Goal: Information Seeking & Learning: Learn about a topic

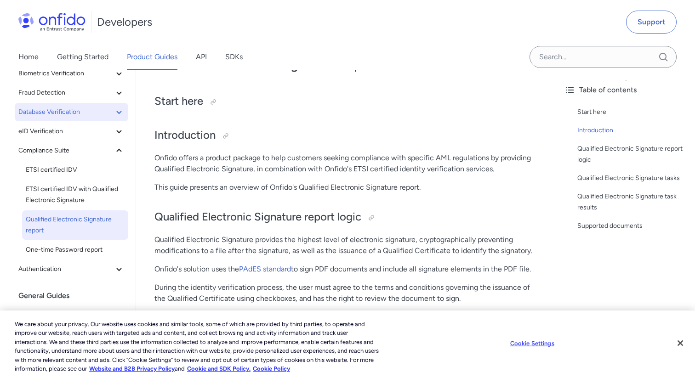
scroll to position [84, 0]
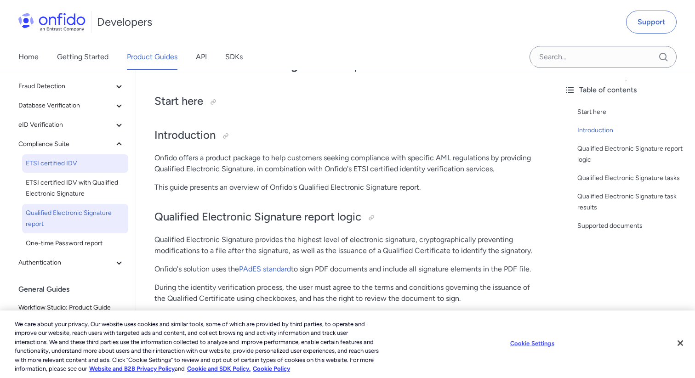
click at [55, 165] on span "ETSI certified IDV" at bounding box center [75, 163] width 99 height 11
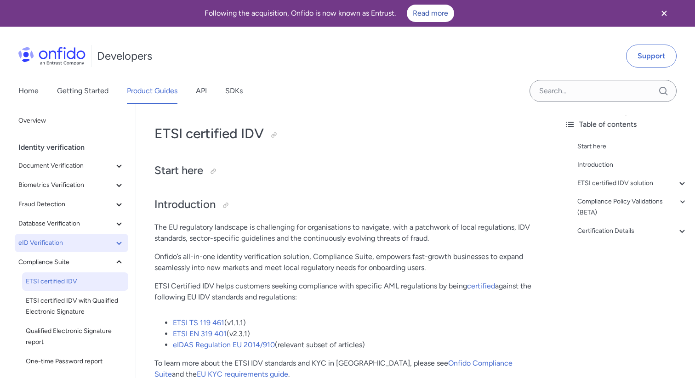
click at [46, 241] on span "eID Verification" at bounding box center [65, 243] width 95 height 11
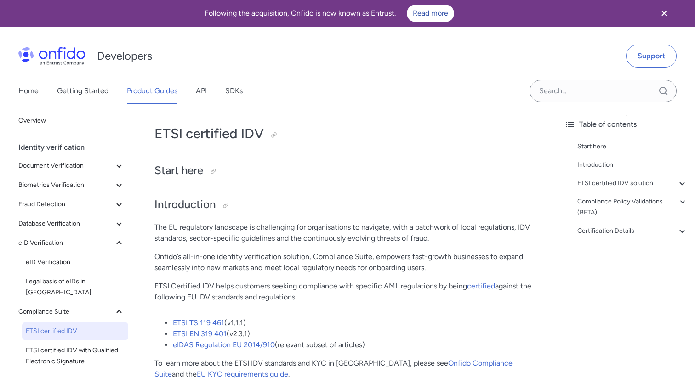
click at [49, 135] on div "Overview" at bounding box center [75, 125] width 114 height 27
click at [49, 142] on div "Identity verification" at bounding box center [75, 147] width 114 height 18
click at [49, 146] on div "Identity verification" at bounding box center [75, 147] width 114 height 18
click at [57, 140] on div "Identity verification" at bounding box center [75, 147] width 114 height 18
click at [53, 170] on span "Document Verification" at bounding box center [65, 165] width 95 height 11
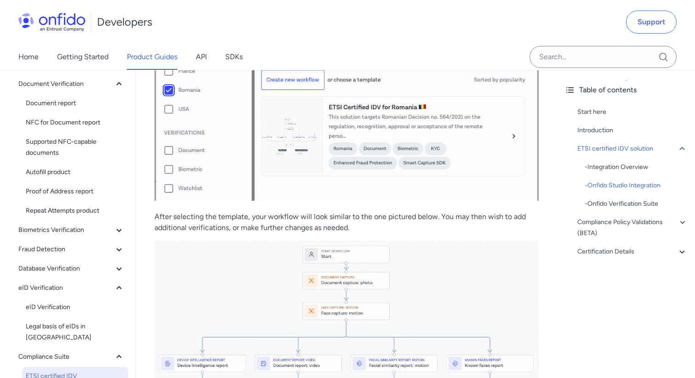
scroll to position [919, 0]
